Goal: Navigation & Orientation: Find specific page/section

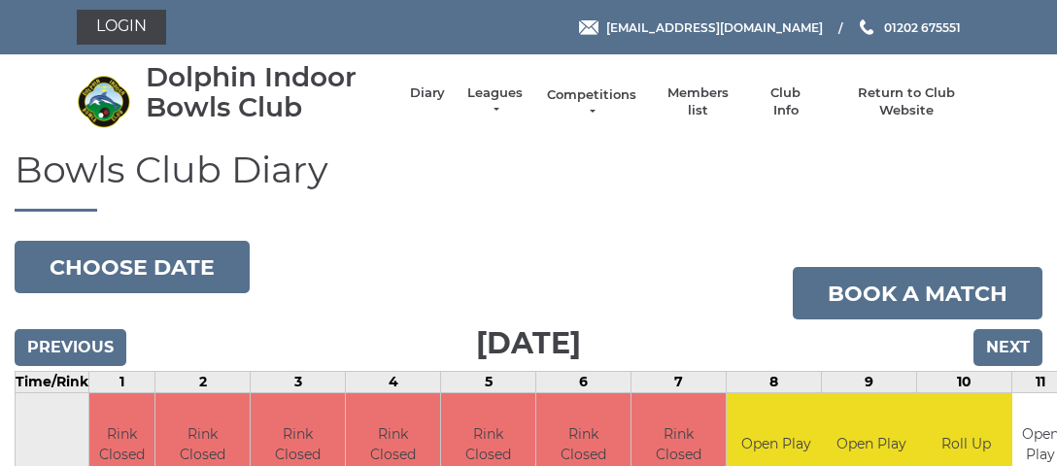
click at [592, 105] on link "Competitions" at bounding box center [591, 103] width 93 height 35
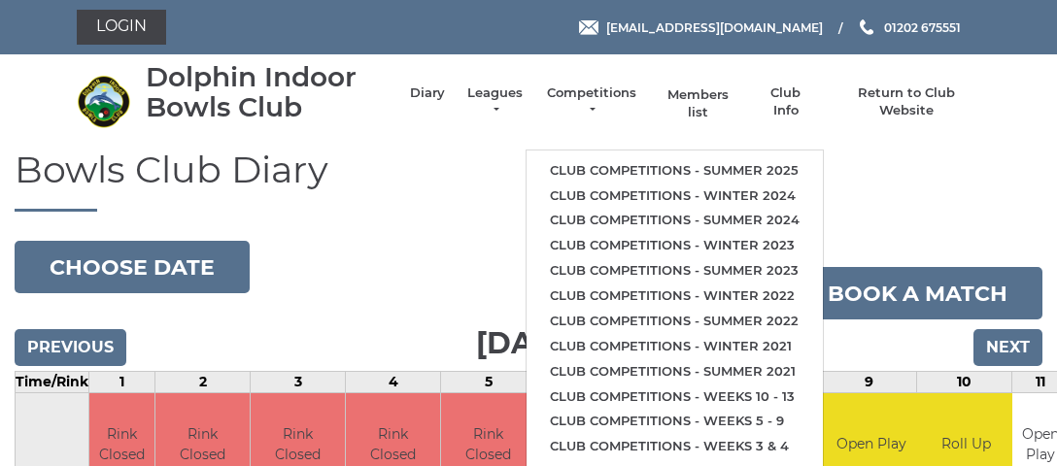
click at [704, 106] on link "Members list" at bounding box center [697, 103] width 81 height 35
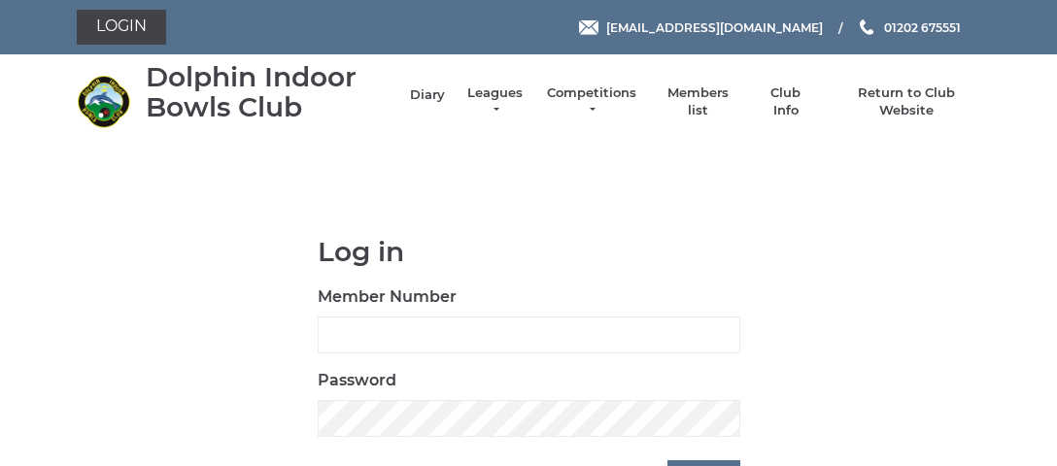
click at [434, 92] on link "Diary" at bounding box center [427, 94] width 35 height 17
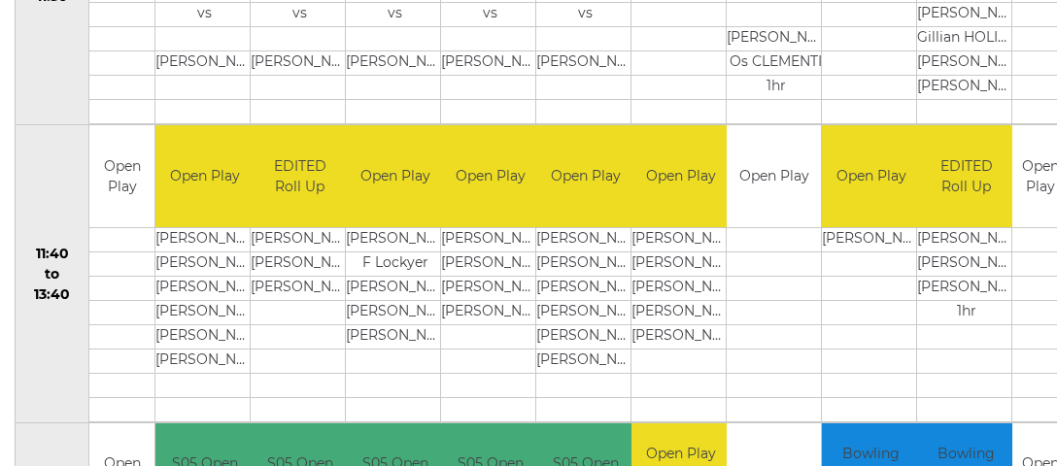
scroll to position [858, 0]
